Goal: Information Seeking & Learning: Learn about a topic

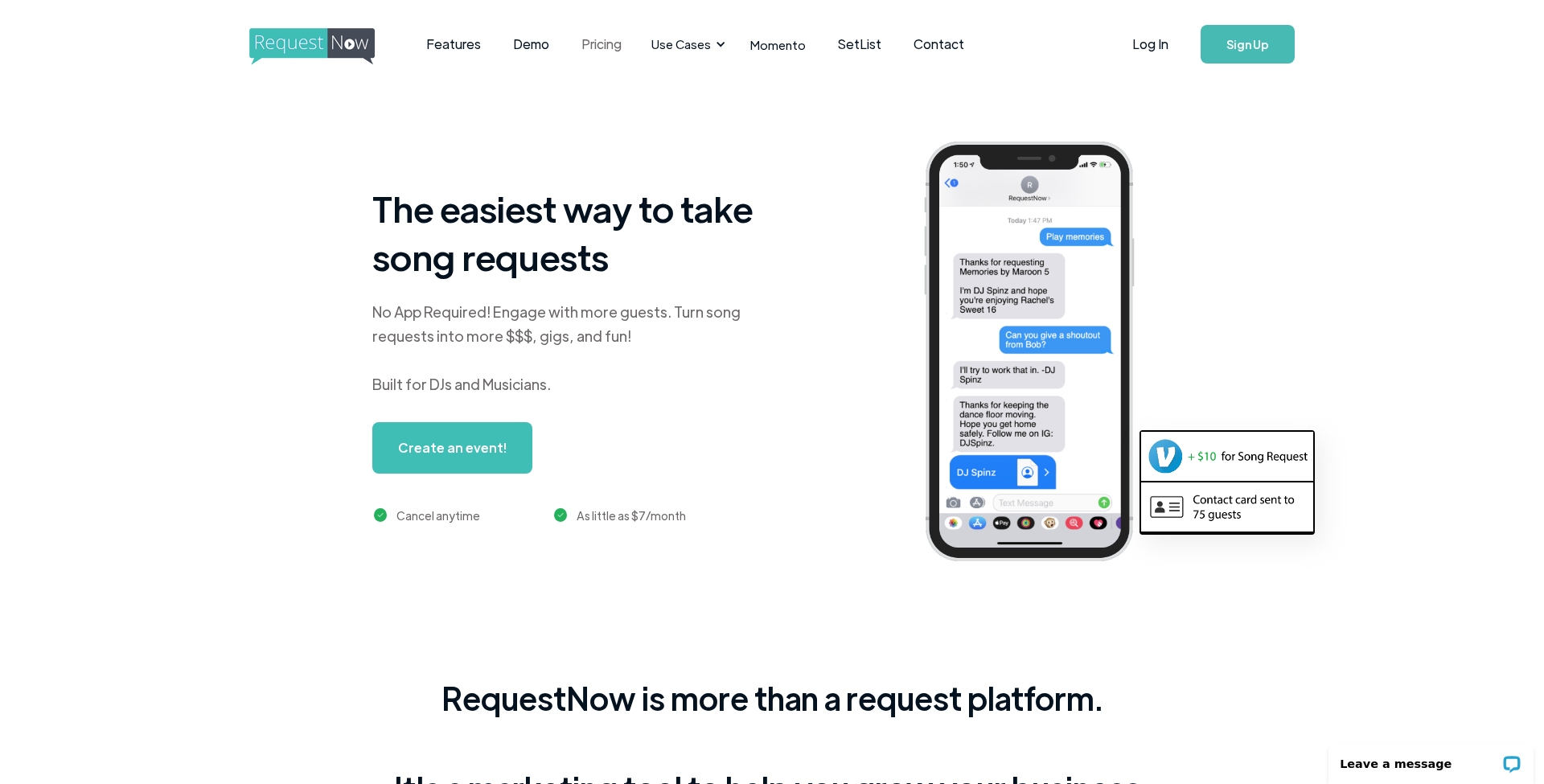
click at [596, 53] on link "Pricing" at bounding box center [601, 43] width 72 height 50
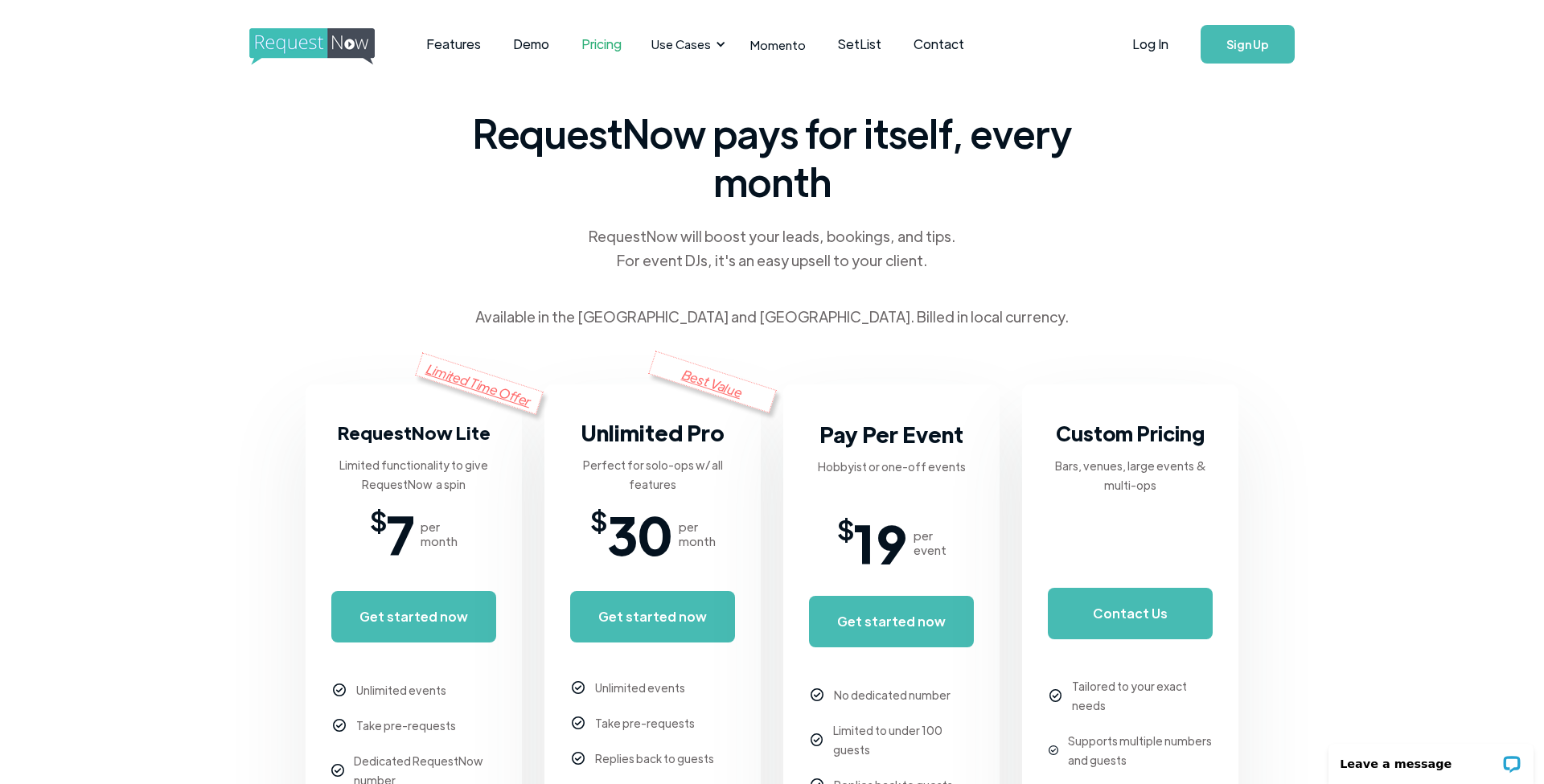
click at [1127, 345] on div "RequestNow pays for itself, every month RequestNow will boost your leads, booki…" at bounding box center [772, 333] width 933 height 490
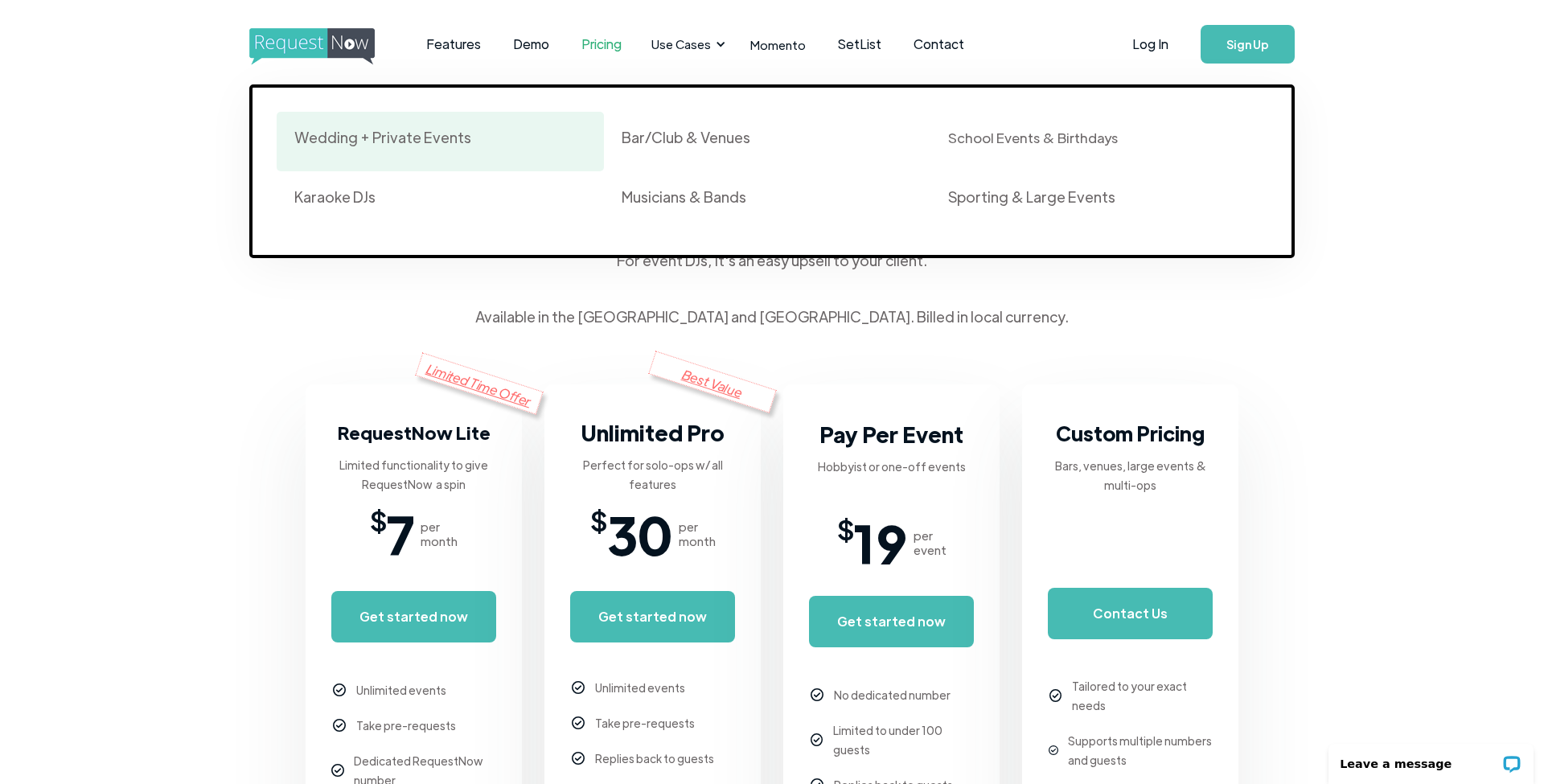
click at [375, 130] on div "Wedding + Private Events" at bounding box center [382, 137] width 177 height 19
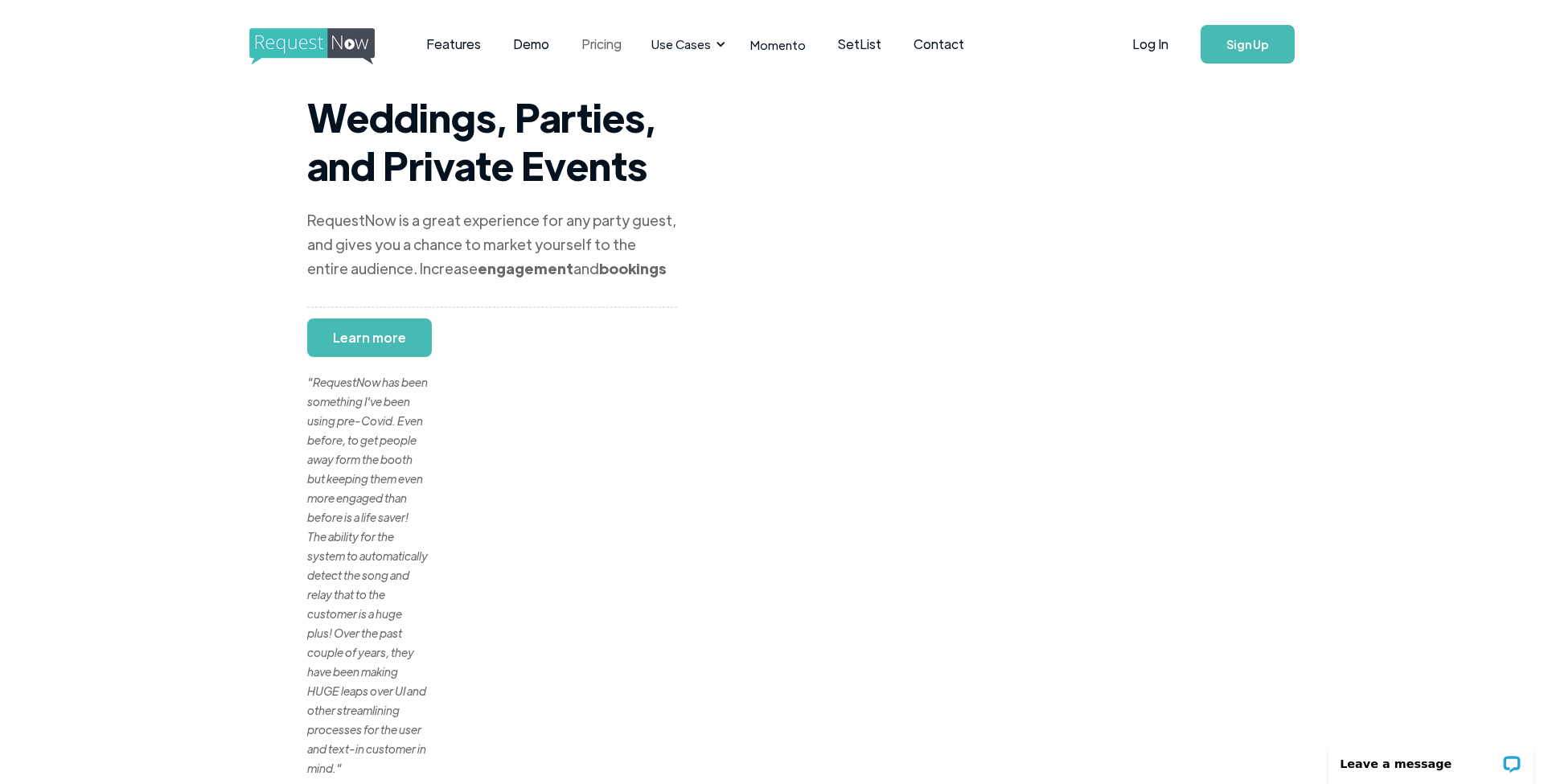
click at [608, 50] on link "Pricing" at bounding box center [601, 43] width 72 height 50
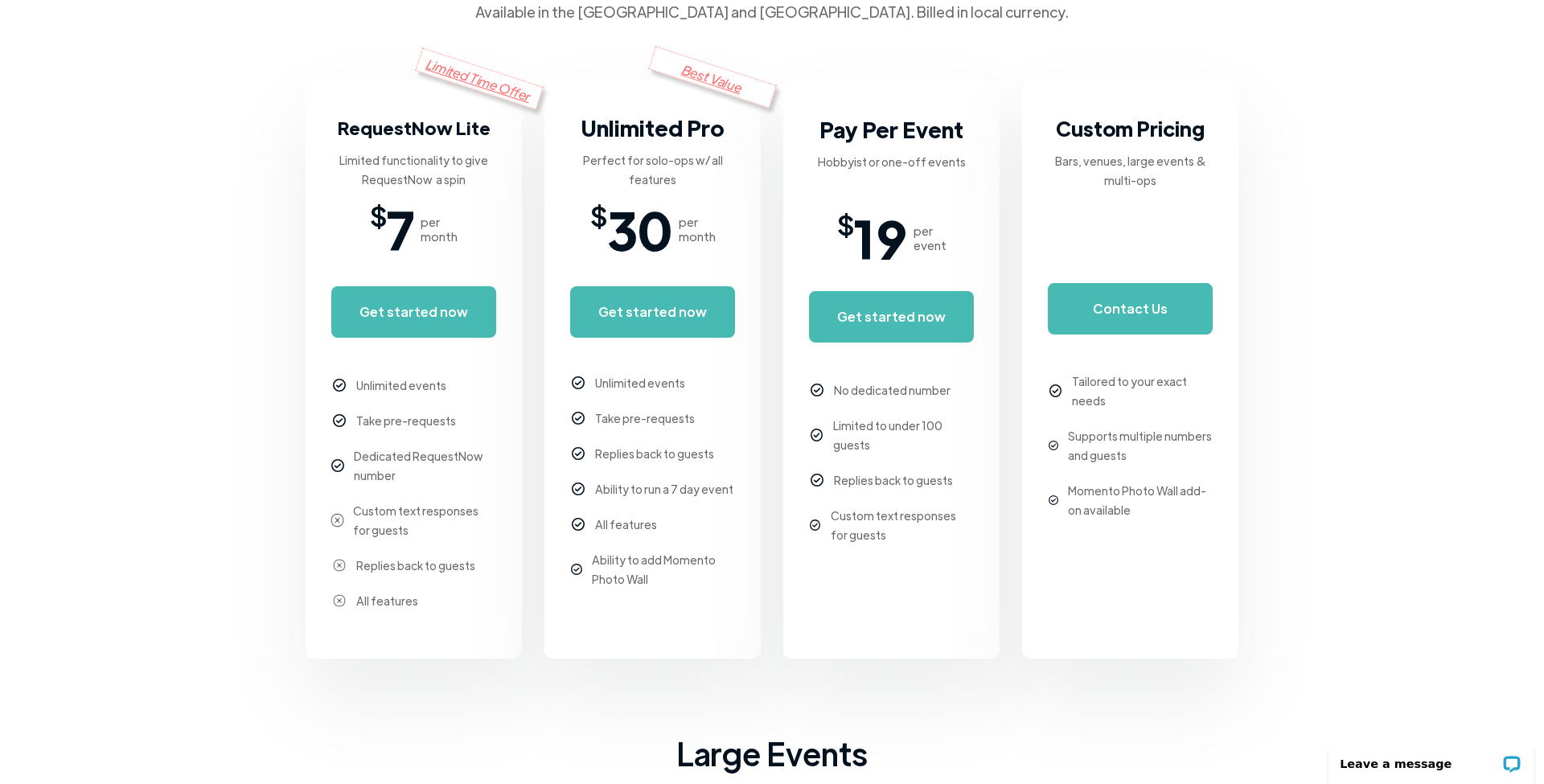
scroll to position [113, 0]
